Goal: Task Accomplishment & Management: Use online tool/utility

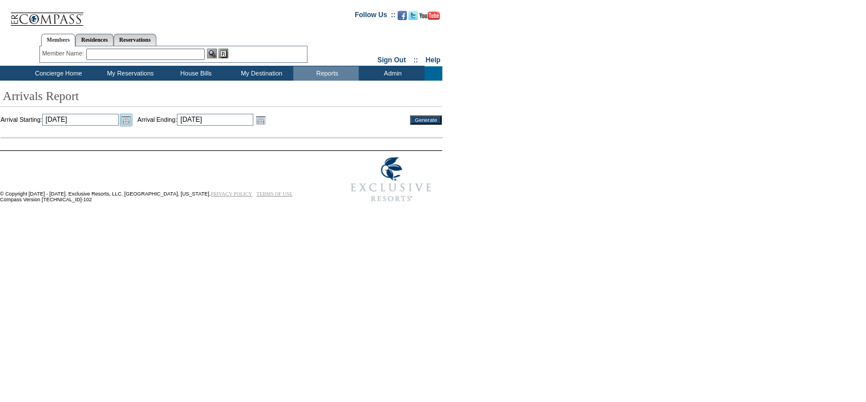
click at [133, 122] on link "Open the calendar popup." at bounding box center [126, 120] width 13 height 13
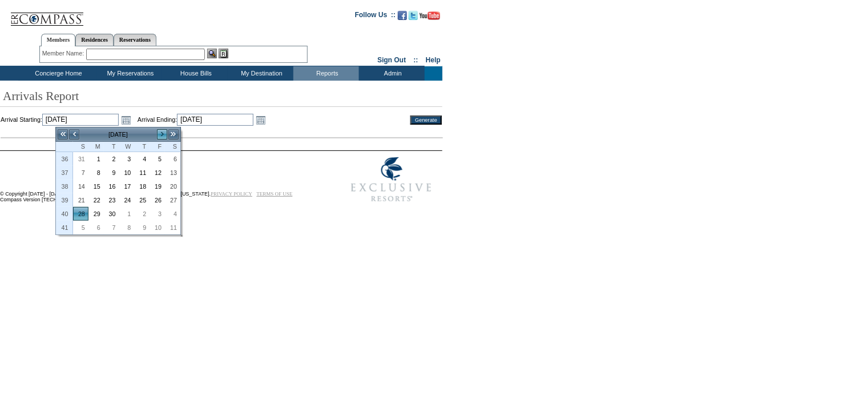
click at [158, 134] on link ">" at bounding box center [161, 134] width 11 height 11
click at [81, 202] on link "19" at bounding box center [81, 200] width 14 height 13
type input "[DATE]"
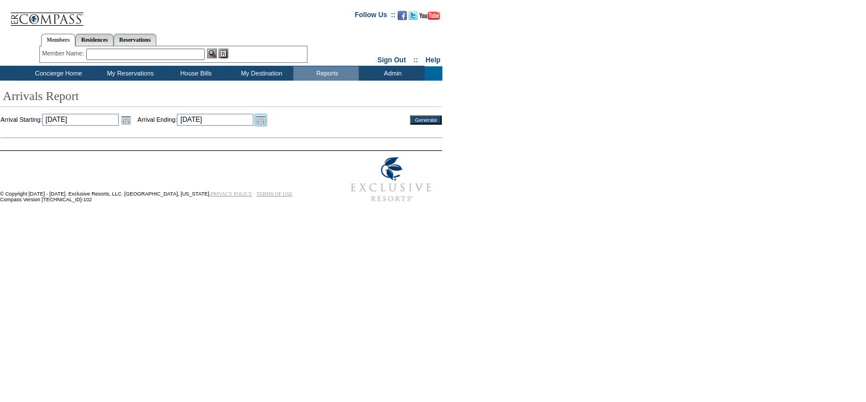
click at [267, 121] on link "Open the calendar popup." at bounding box center [261, 120] width 13 height 13
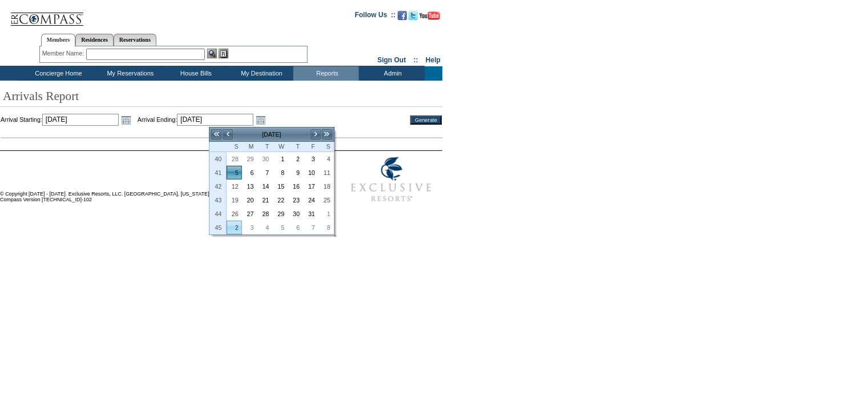
click at [233, 227] on link "2" at bounding box center [234, 227] width 14 height 13
type input "[DATE]"
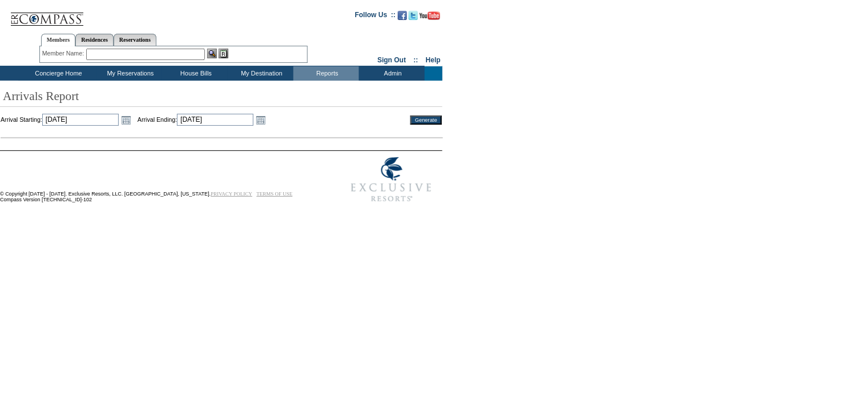
click at [422, 116] on input "Generate" at bounding box center [426, 119] width 31 height 9
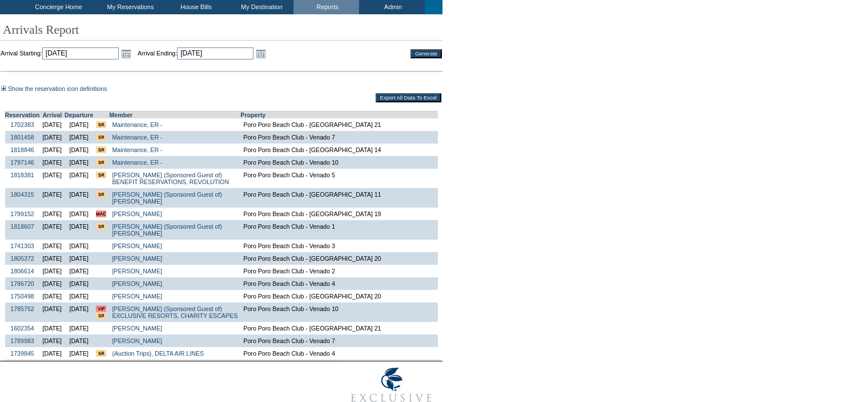
scroll to position [52, 0]
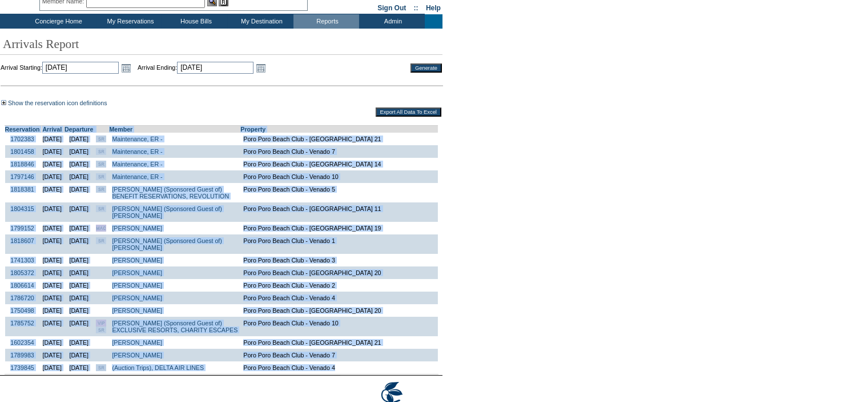
drag, startPoint x: 3, startPoint y: 130, endPoint x: 408, endPoint y: 381, distance: 476.1
click at [408, 374] on table "Reservation Arrival Departure Member Property 1702383 [DATE] [DATE] Maintenance…" at bounding box center [222, 249] width 434 height 249
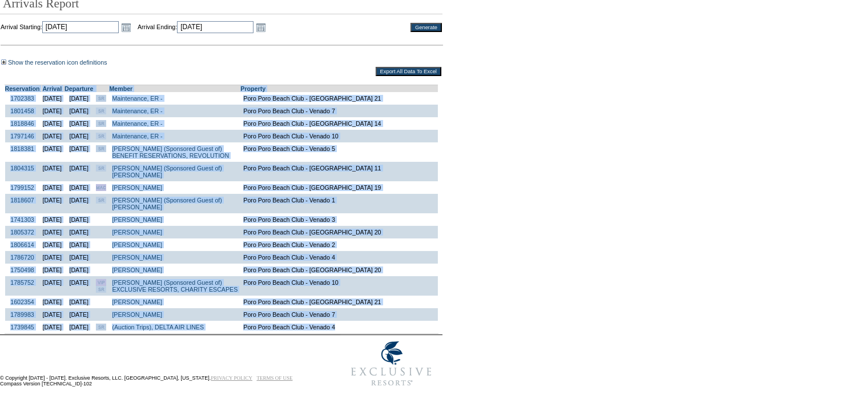
scroll to position [115, 0]
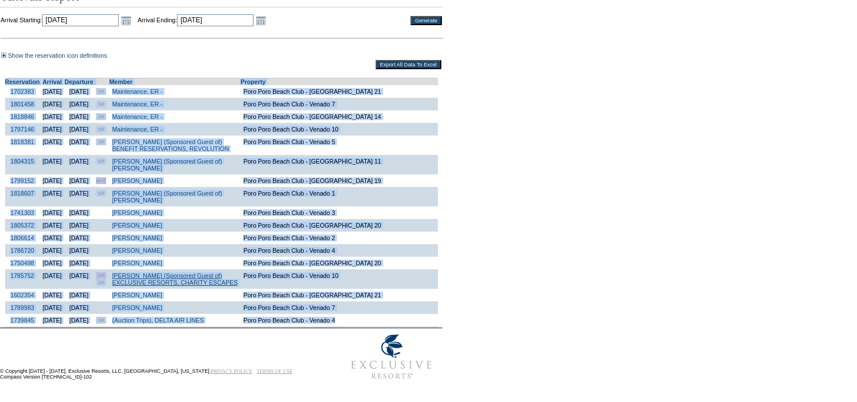
copy td "Reservation Arrival Departure Member Property 1702383 [DATE] [DATE] Maintenance…"
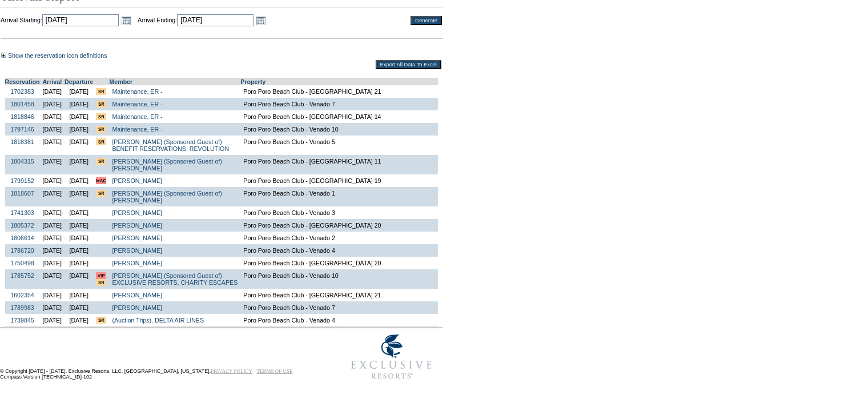
click at [666, 146] on div "Show the reservation icon definitions This is the first travel event for this m…" at bounding box center [426, 189] width 853 height 276
